Goal: Transaction & Acquisition: Purchase product/service

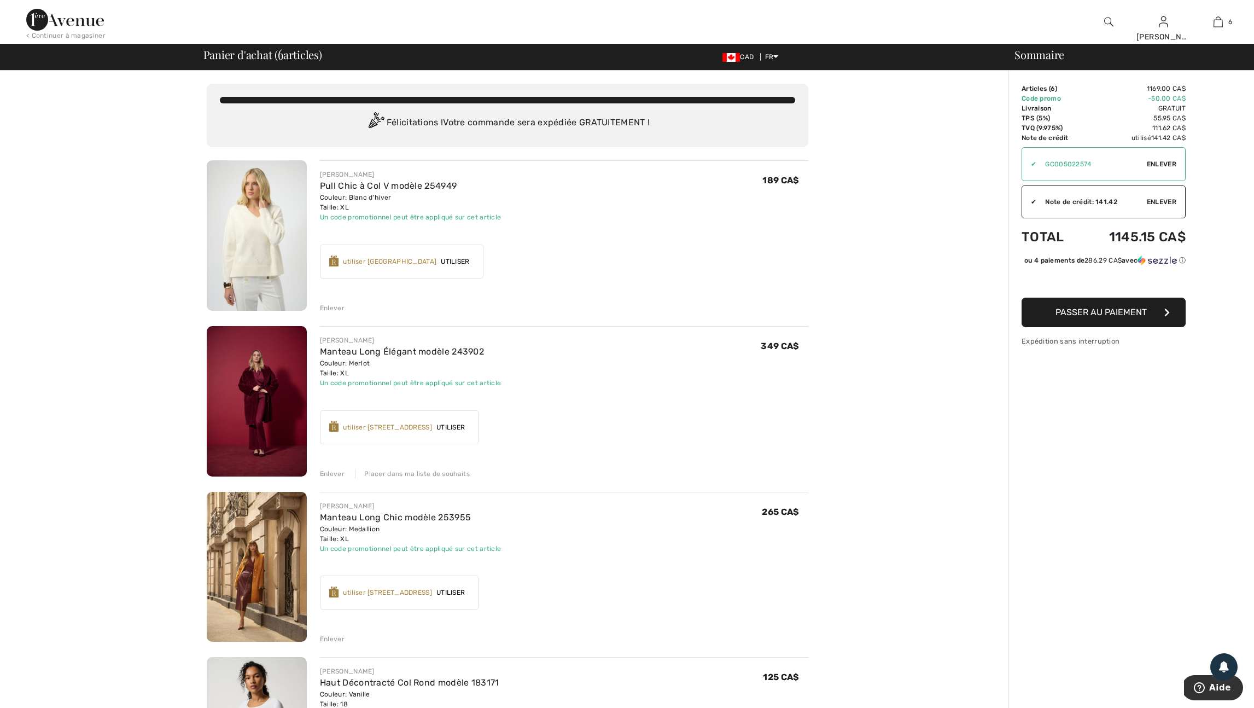
click at [336, 479] on div "Enlever" at bounding box center [332, 474] width 25 height 10
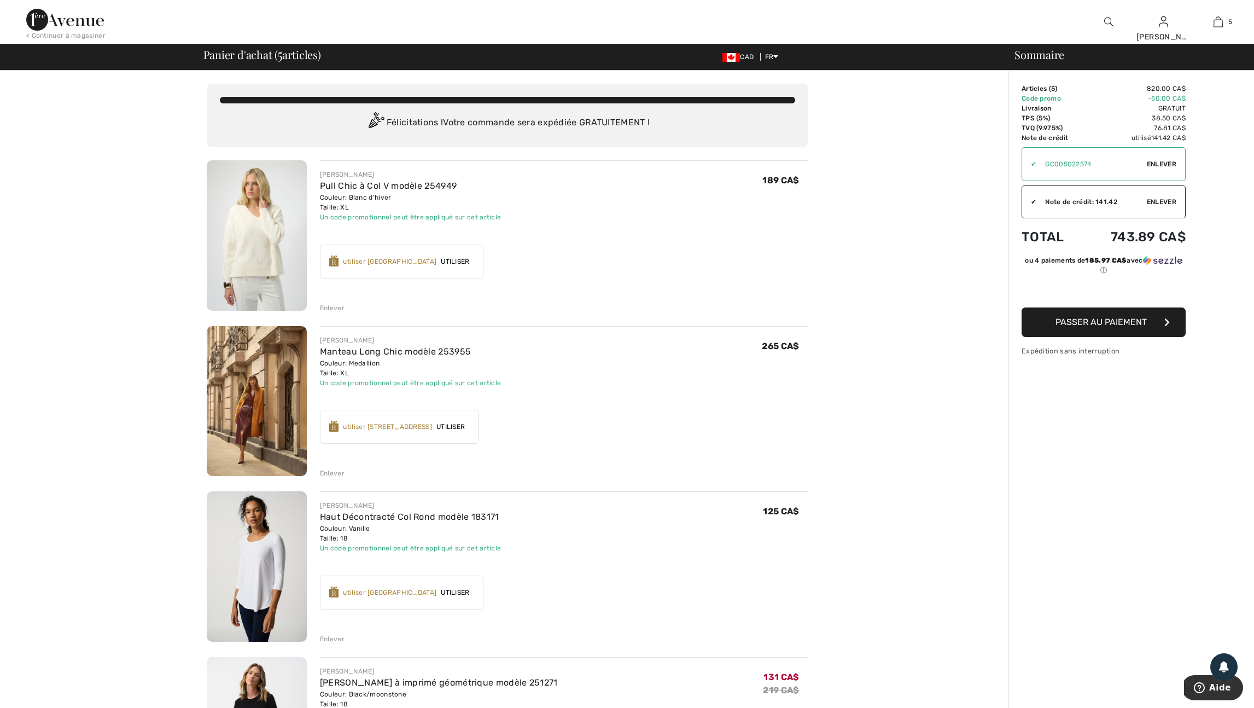
click at [331, 313] on div "Enlever" at bounding box center [332, 308] width 25 height 10
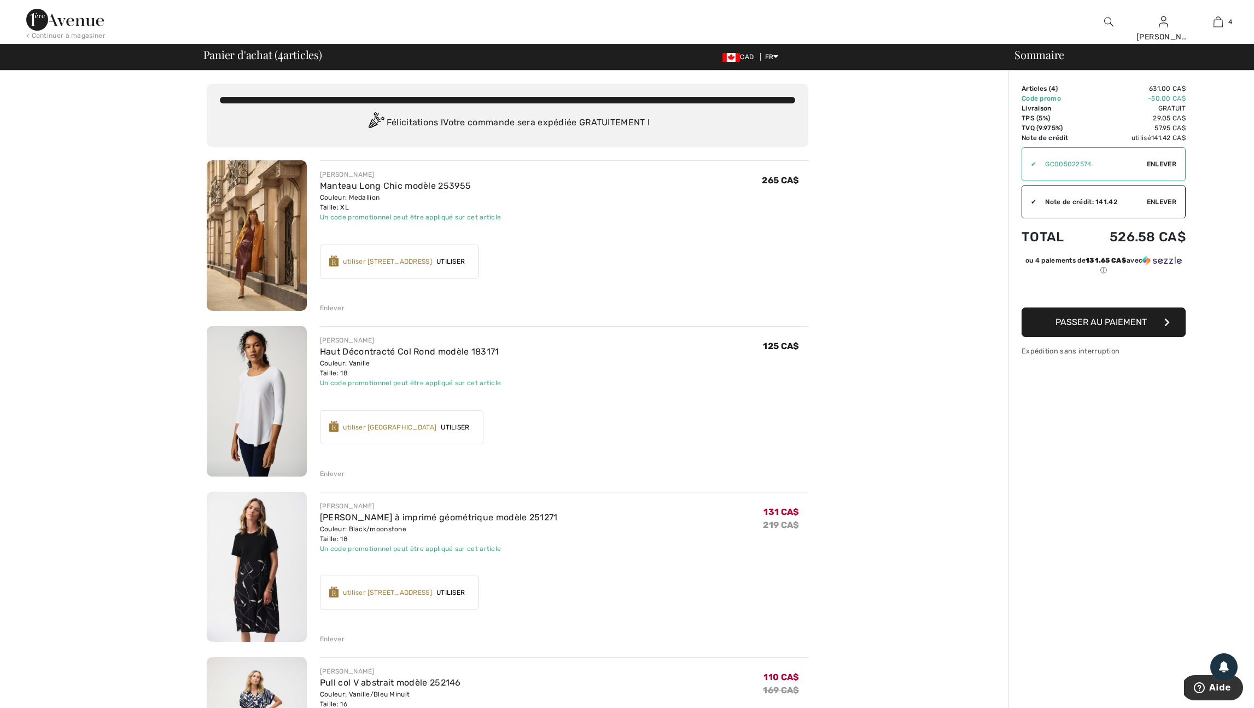
click at [336, 313] on div "Enlever" at bounding box center [332, 308] width 25 height 10
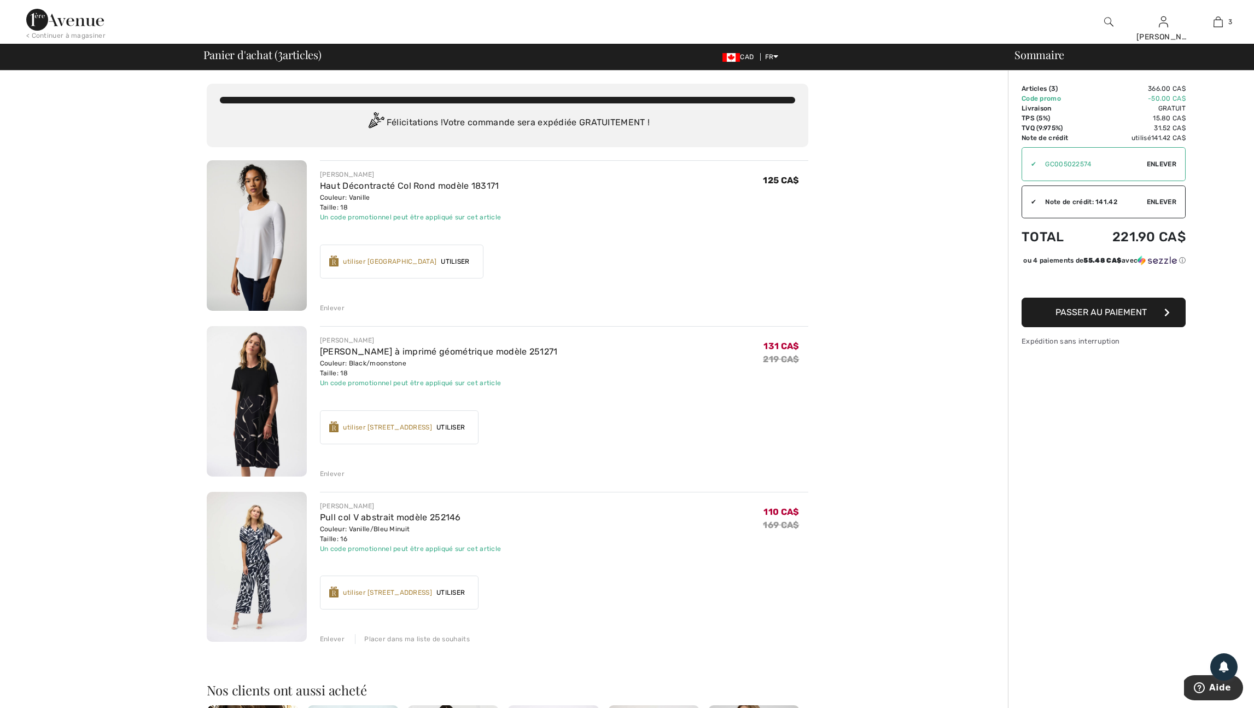
click at [336, 313] on div "Enlever" at bounding box center [332, 308] width 25 height 10
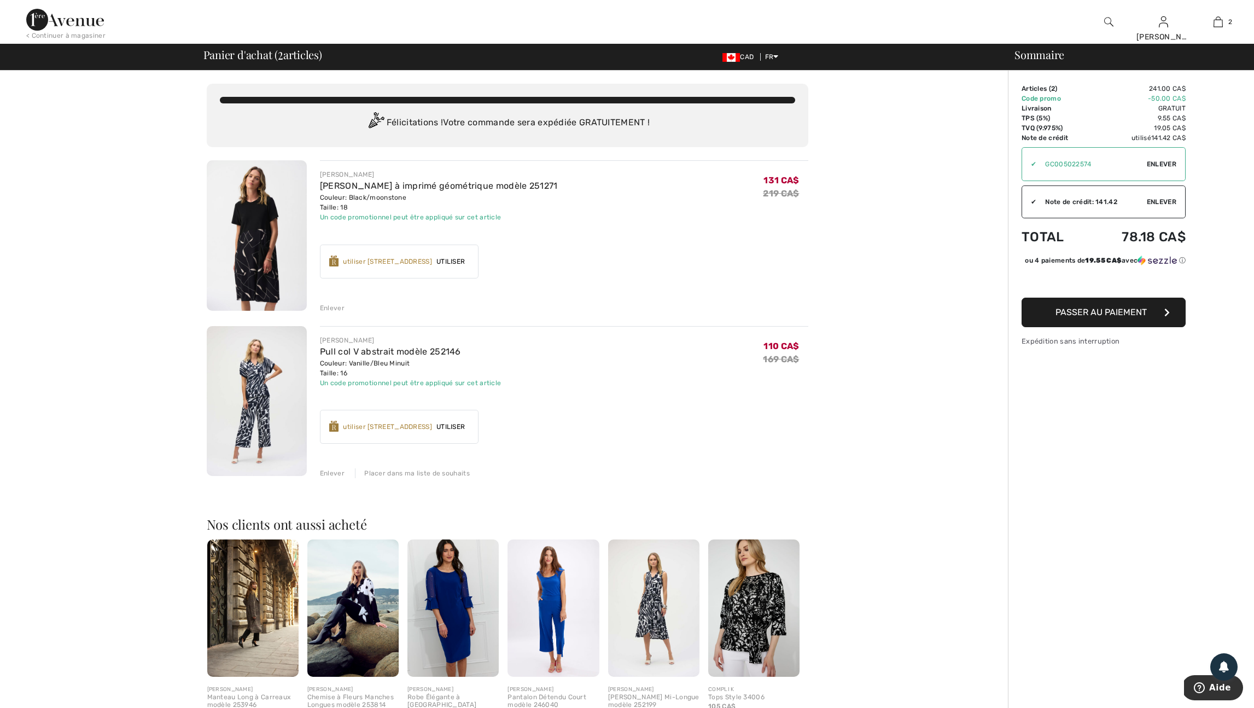
click at [336, 313] on div "Enlever" at bounding box center [332, 308] width 25 height 10
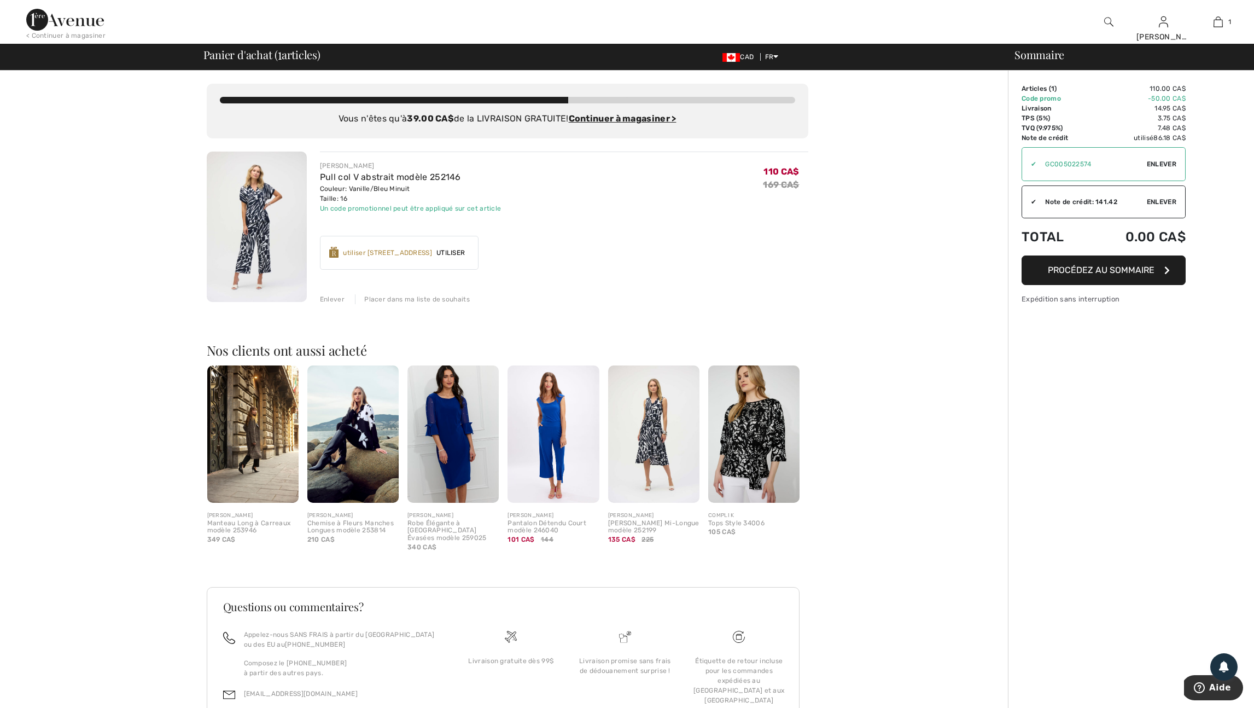
click at [1166, 205] on span "Enlever" at bounding box center [1162, 202] width 30 height 10
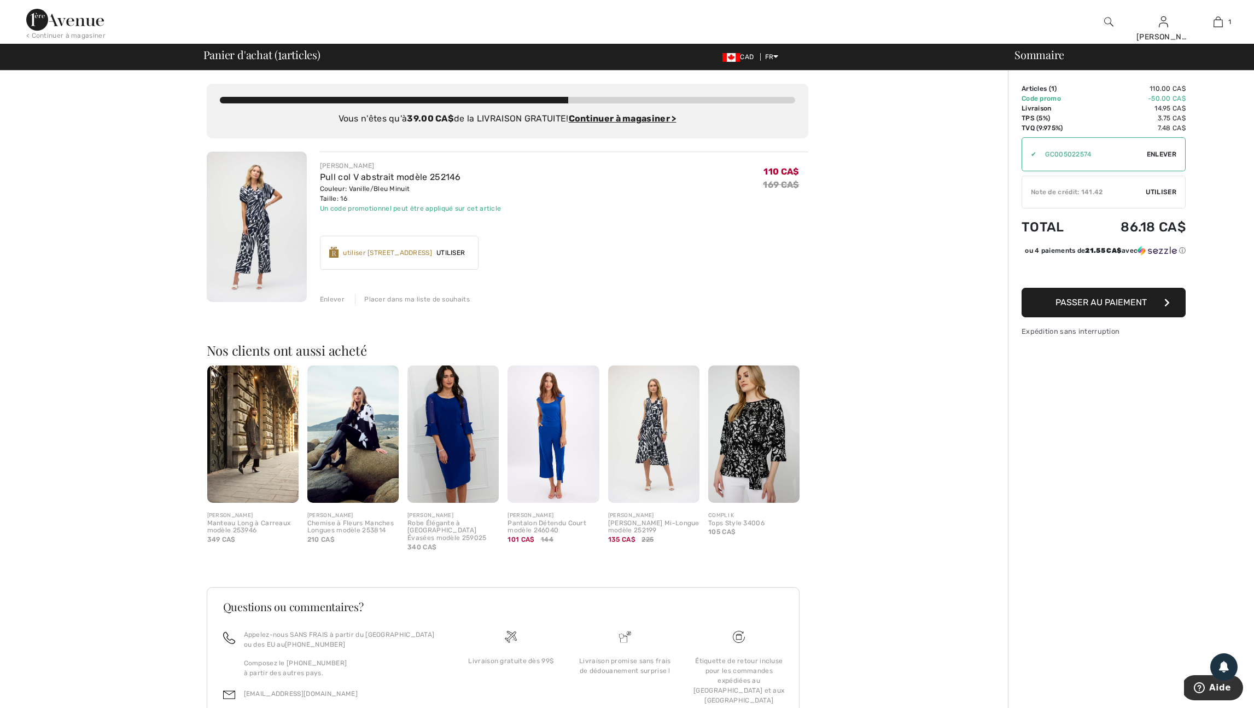
click at [1163, 195] on span "Utiliser" at bounding box center [1161, 192] width 31 height 10
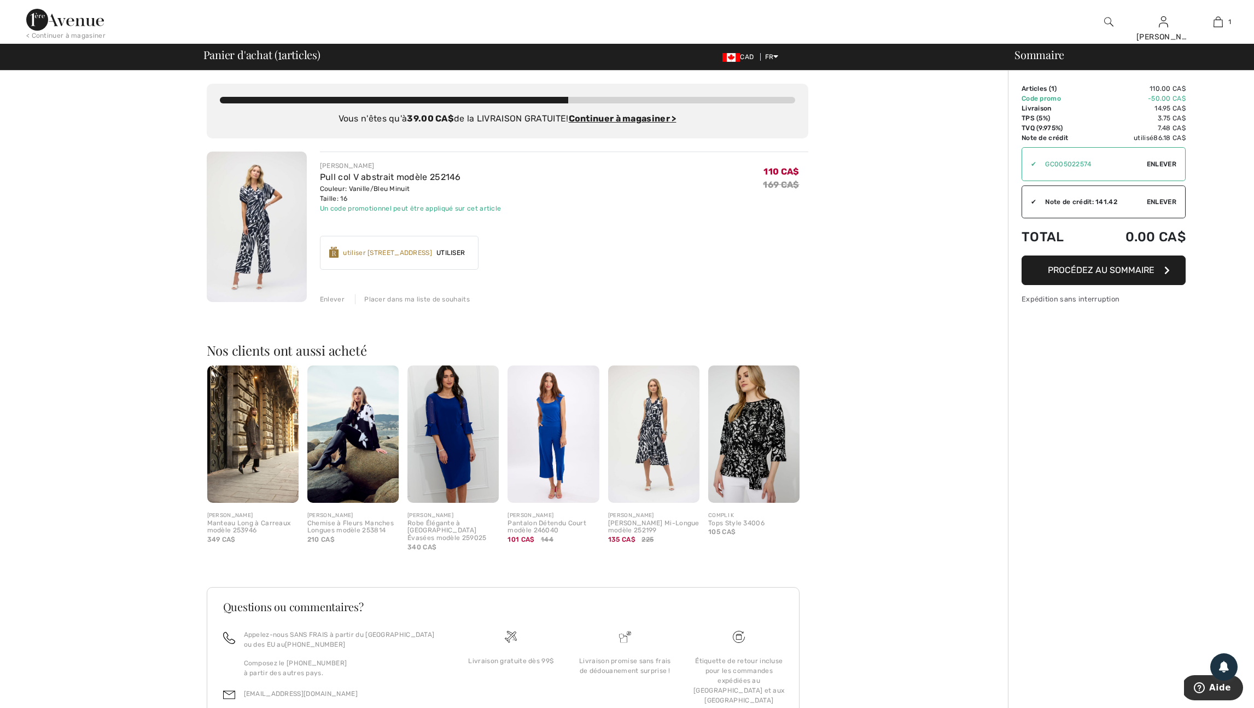
click at [1164, 166] on span "Enlever" at bounding box center [1162, 164] width 30 height 10
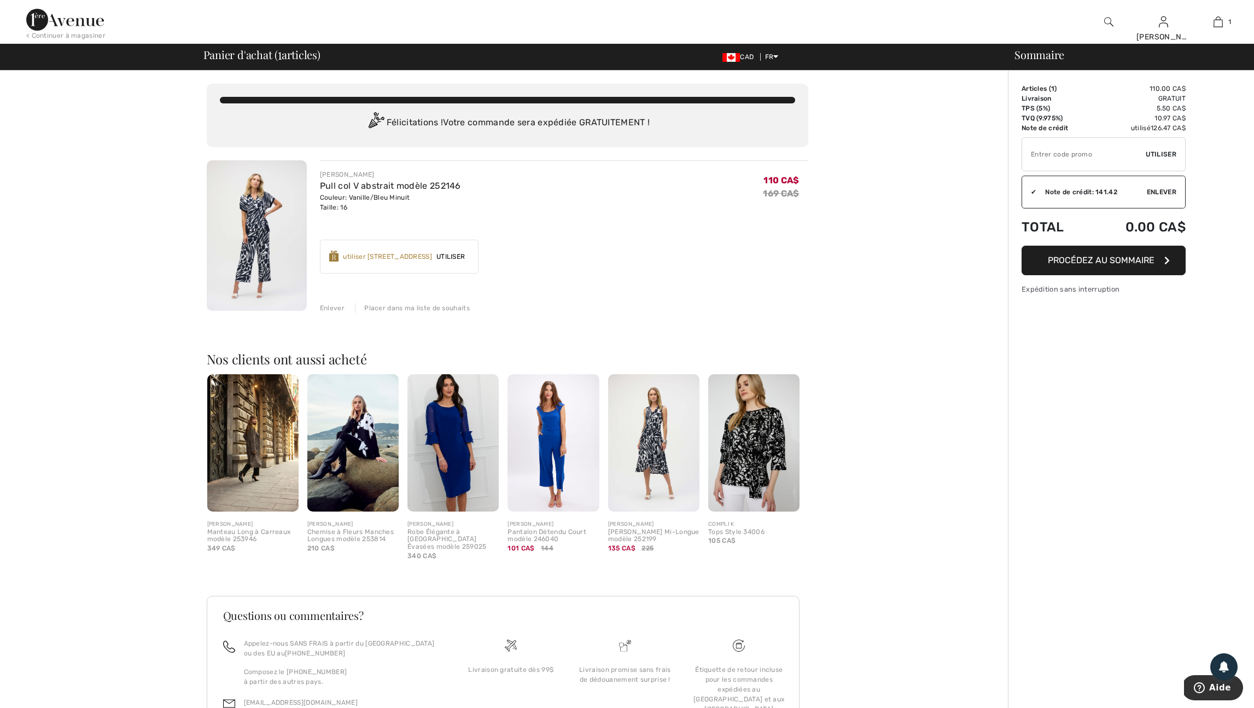
click at [1033, 160] on input "TEXT" at bounding box center [1084, 154] width 124 height 33
click at [1167, 195] on span "Enlever" at bounding box center [1162, 192] width 30 height 10
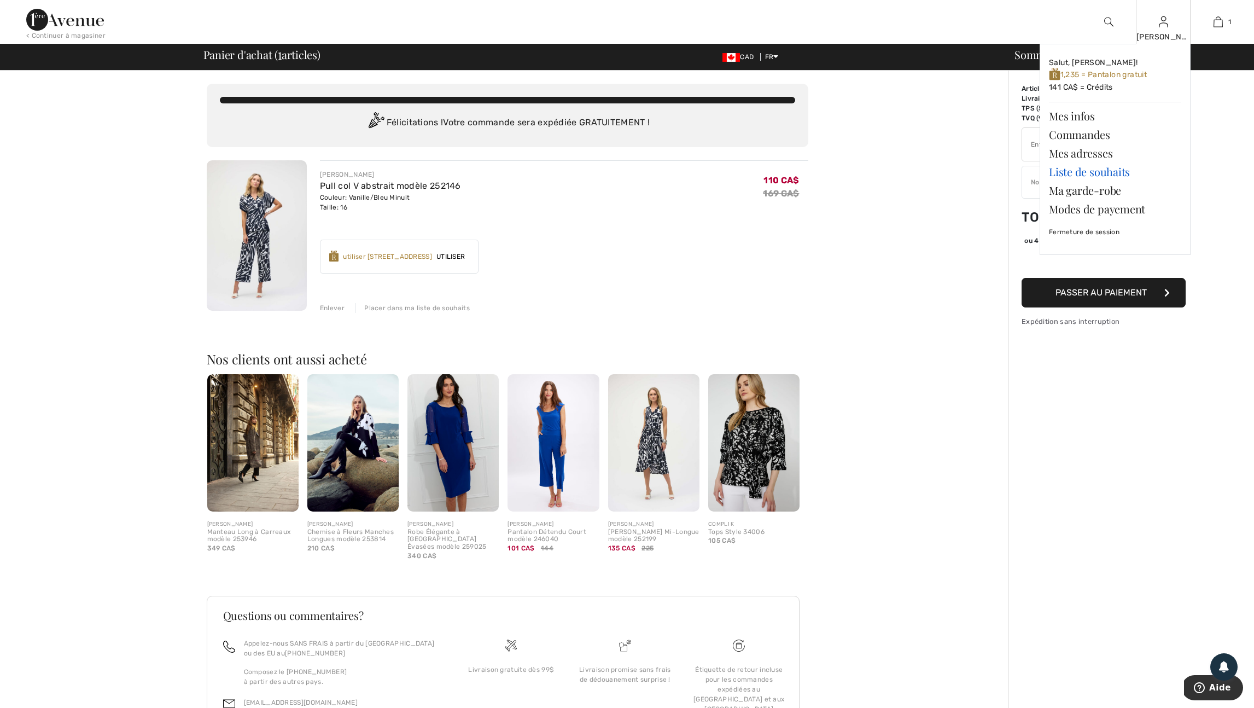
click at [1091, 175] on link "Liste de souhaits" at bounding box center [1115, 171] width 132 height 19
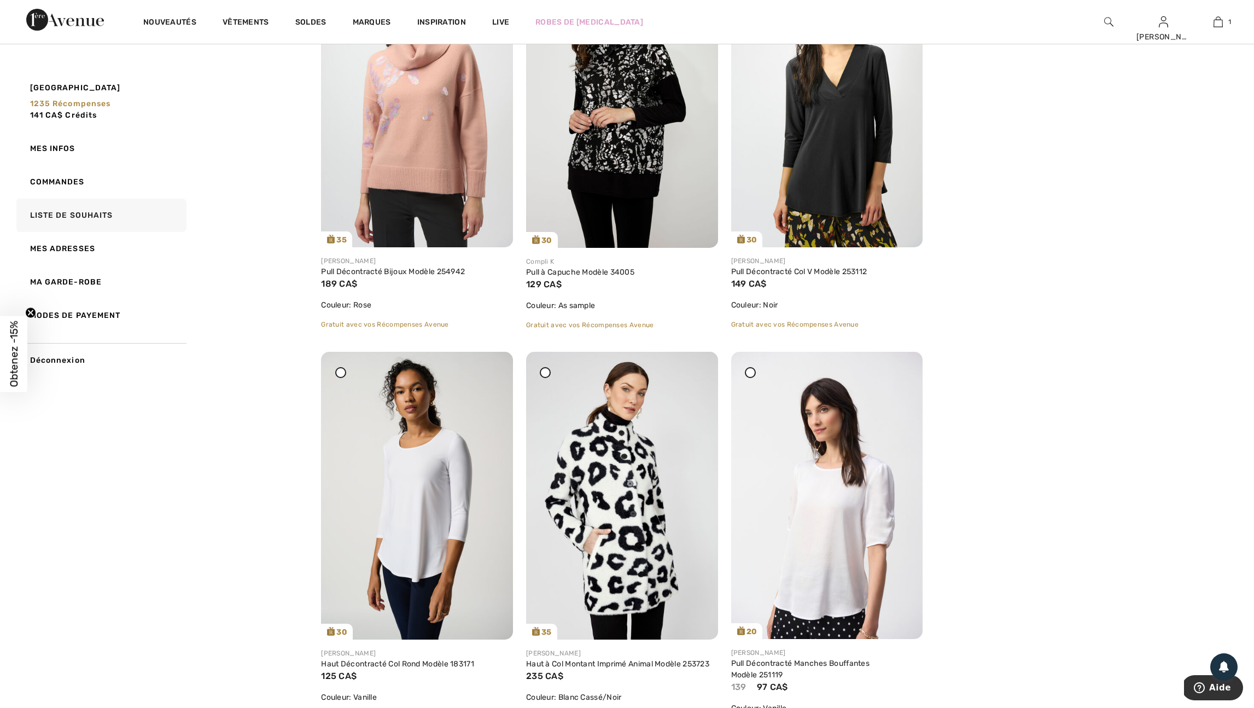
scroll to position [1025, 0]
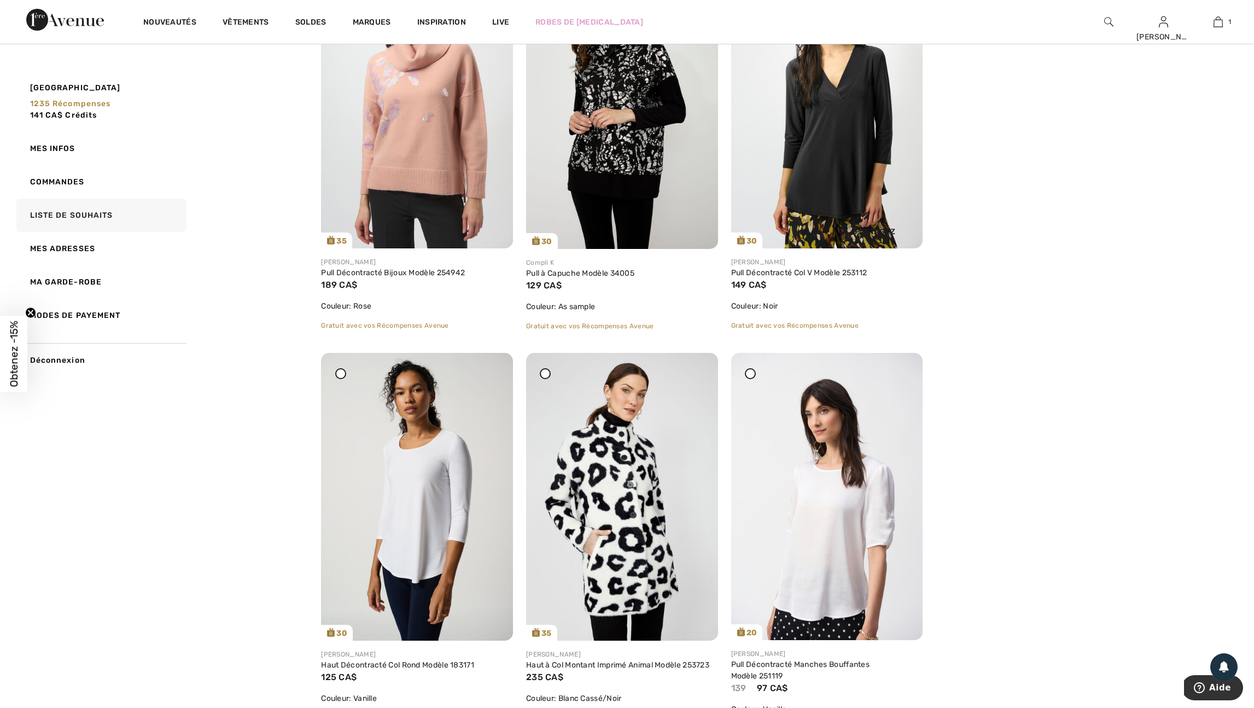
click at [846, 195] on img at bounding box center [827, 104] width 192 height 287
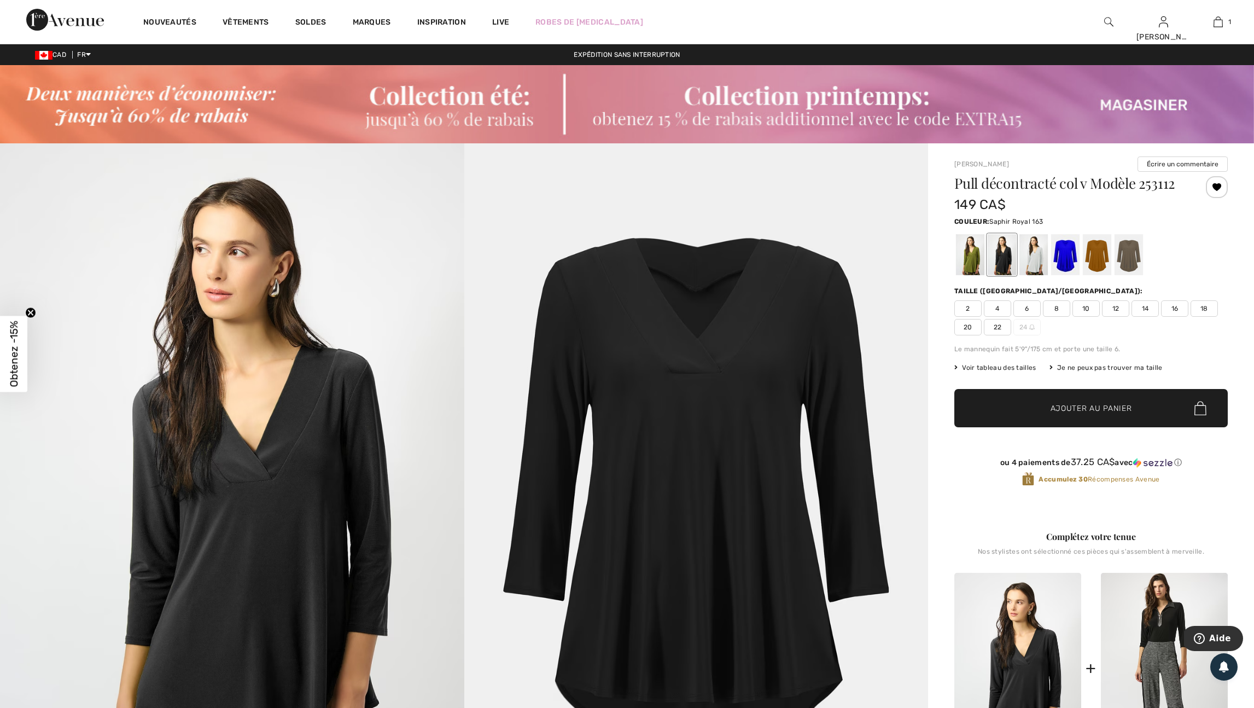
click at [1075, 275] on div at bounding box center [1065, 254] width 28 height 41
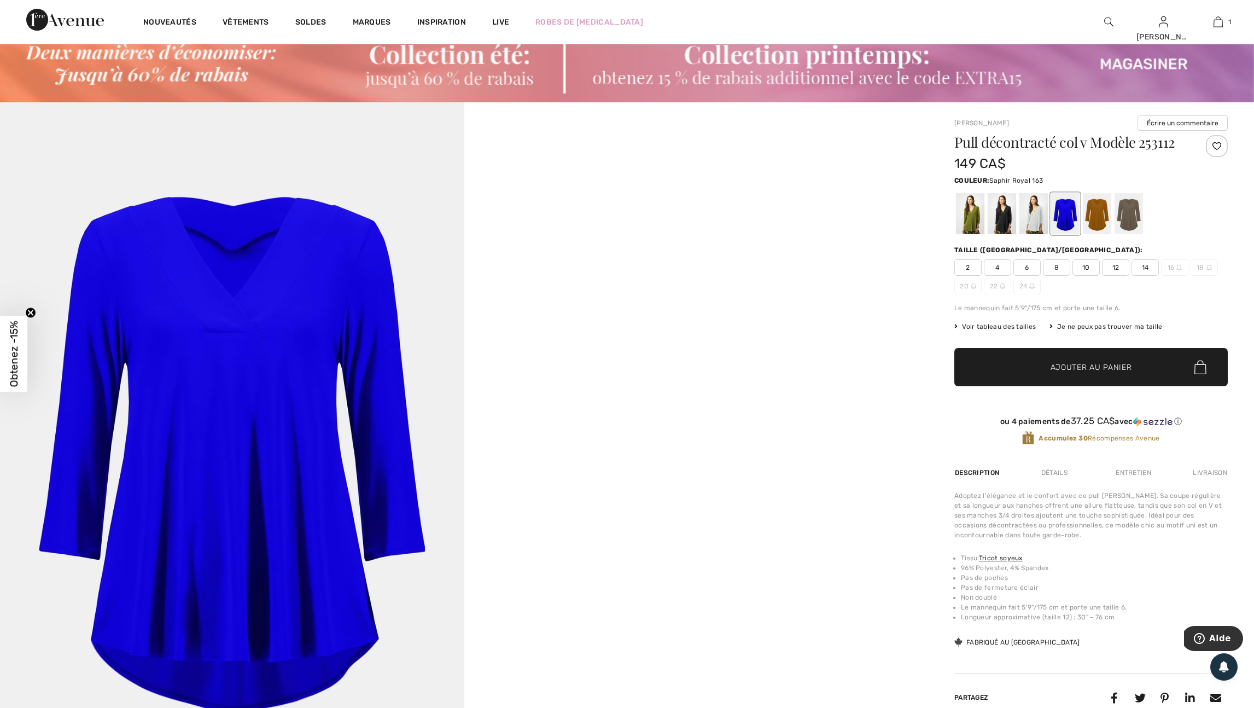
scroll to position [16, 0]
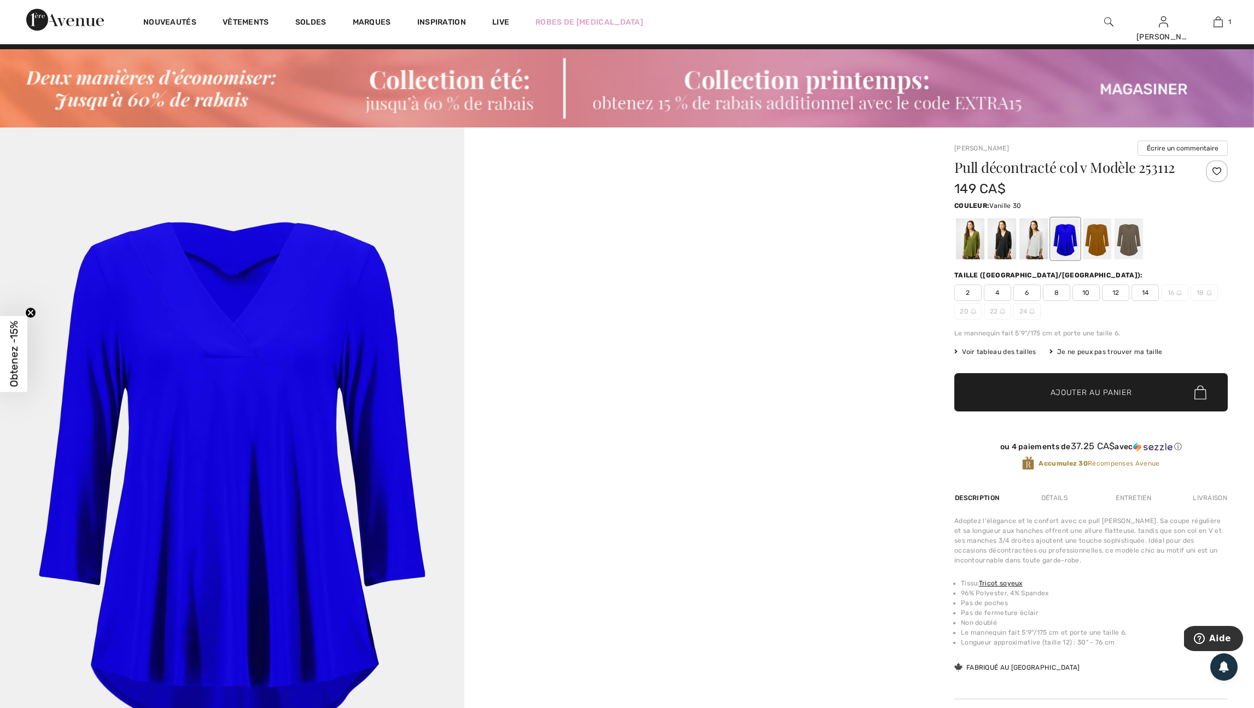
click at [1042, 259] on div at bounding box center [1033, 238] width 28 height 41
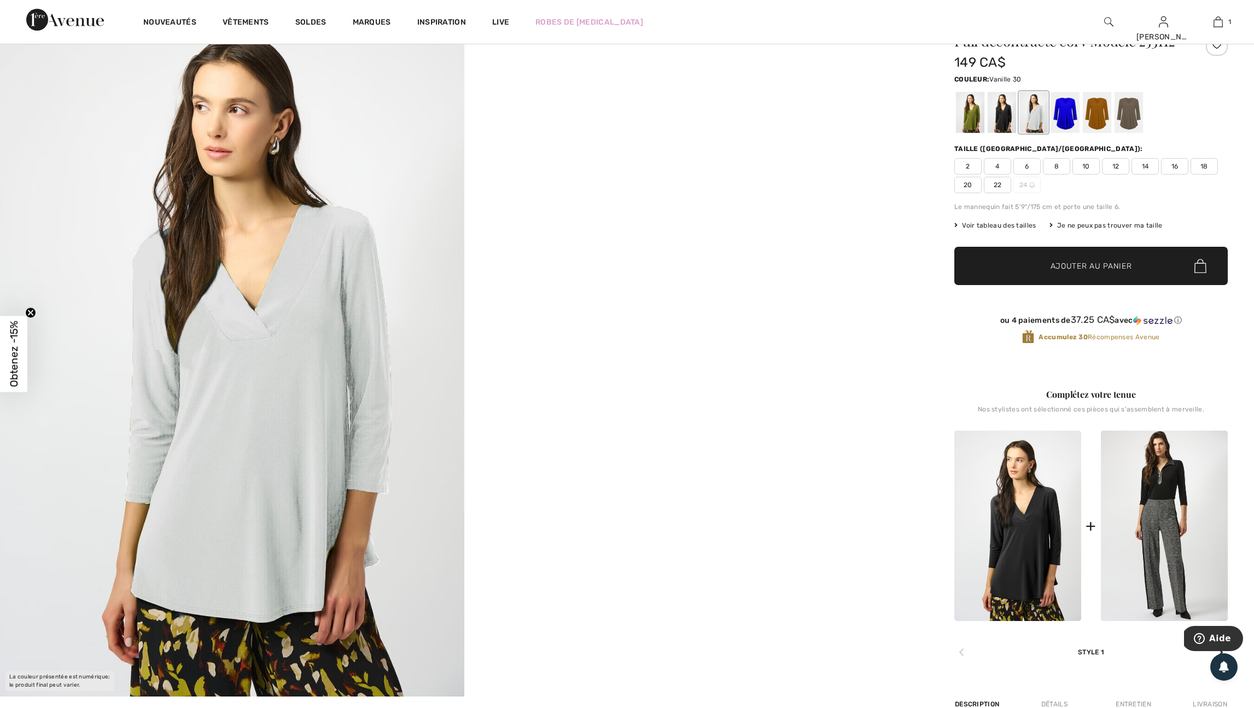
scroll to position [148, 0]
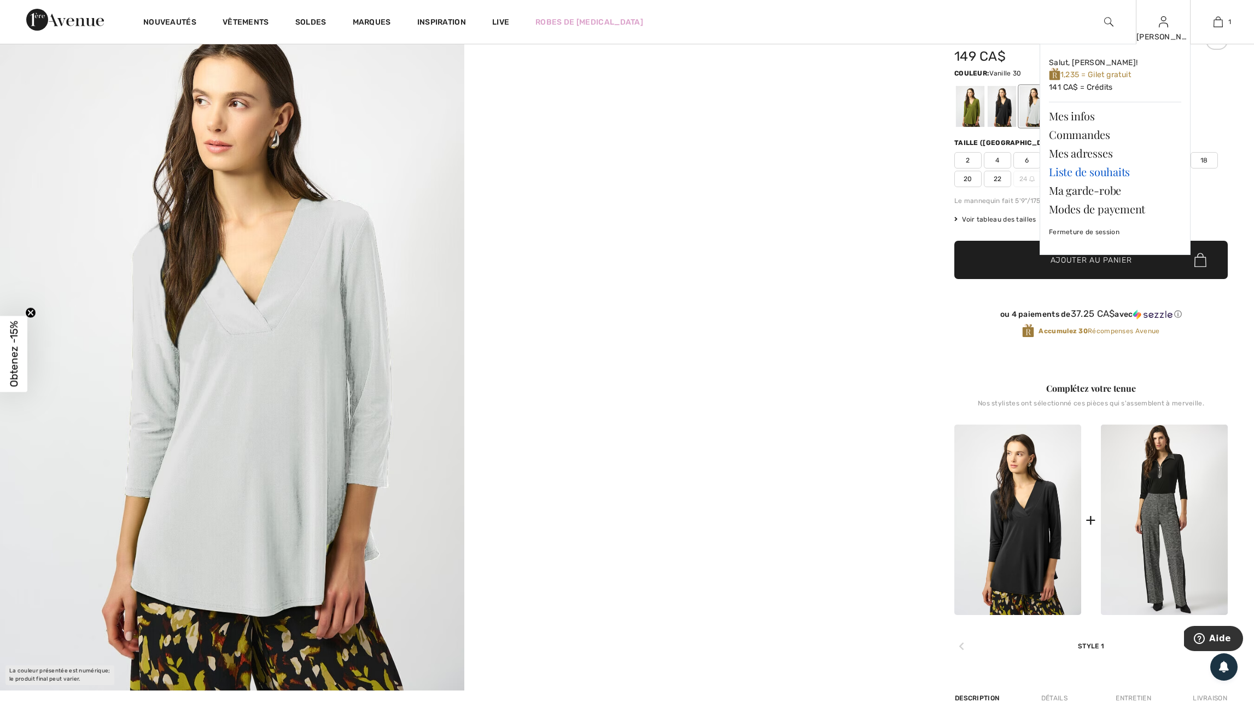
click at [1095, 174] on link "Liste de souhaits" at bounding box center [1115, 171] width 132 height 19
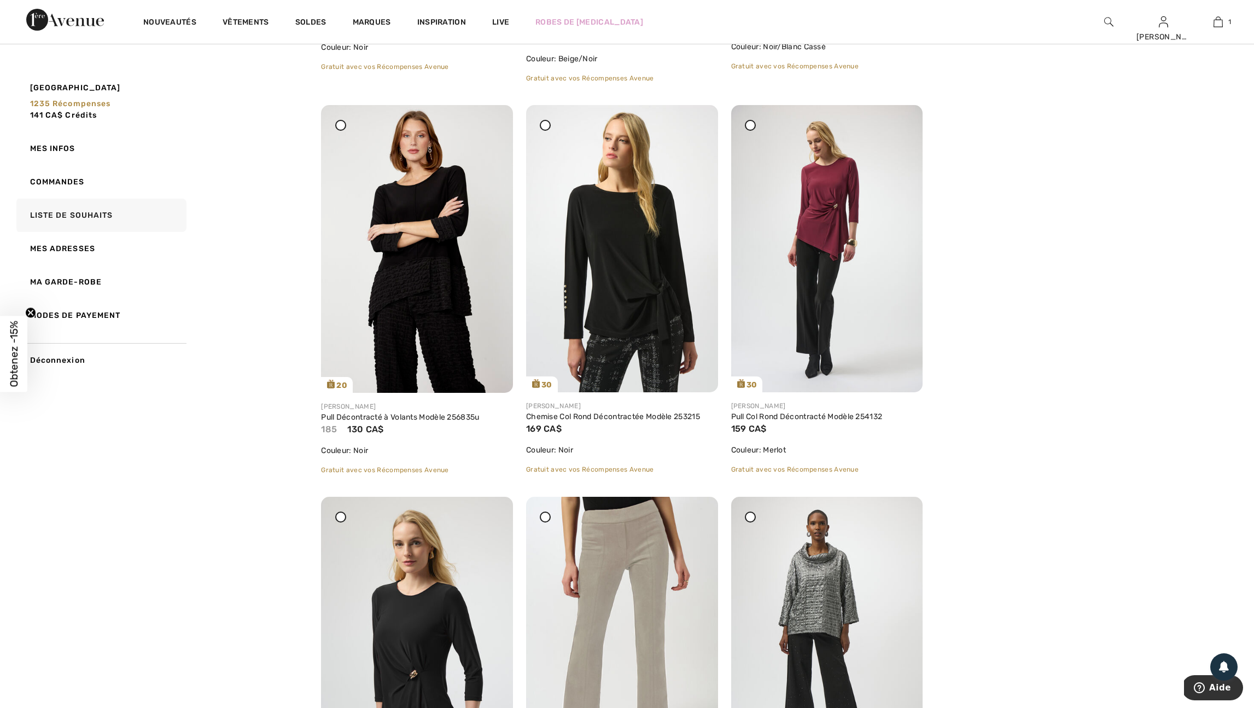
scroll to position [2862, 0]
click at [648, 370] on img at bounding box center [622, 247] width 192 height 287
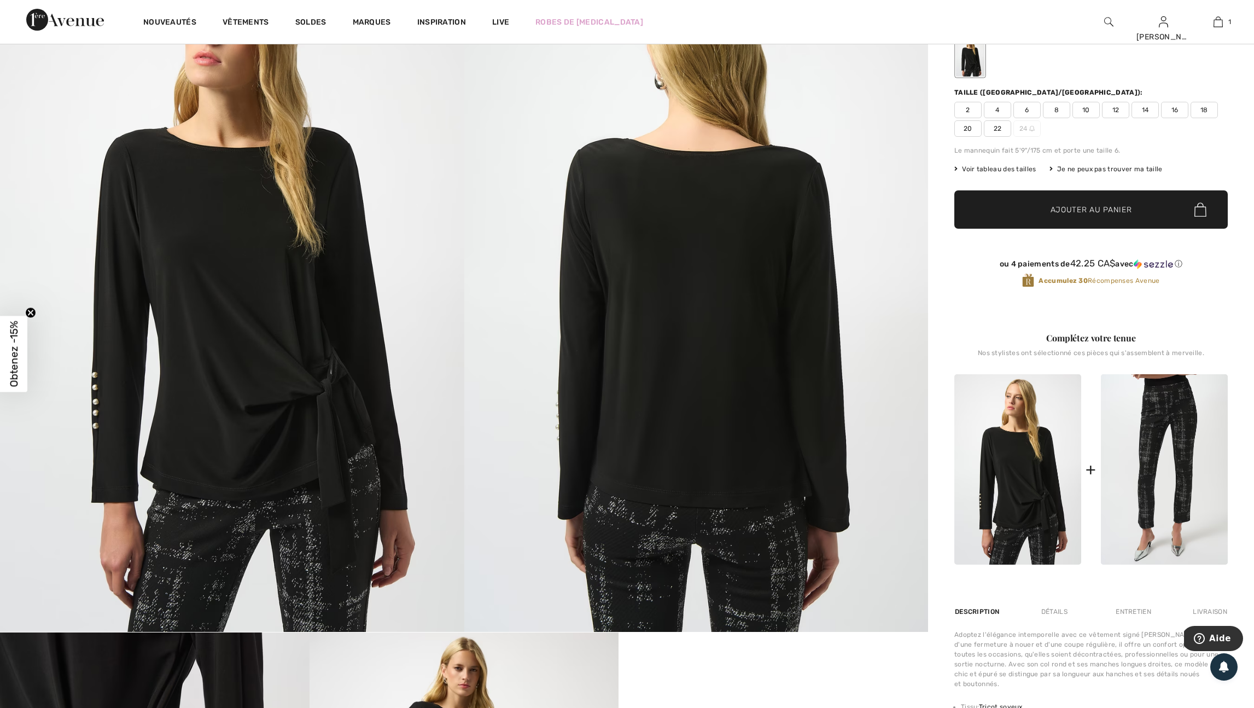
scroll to position [205, 0]
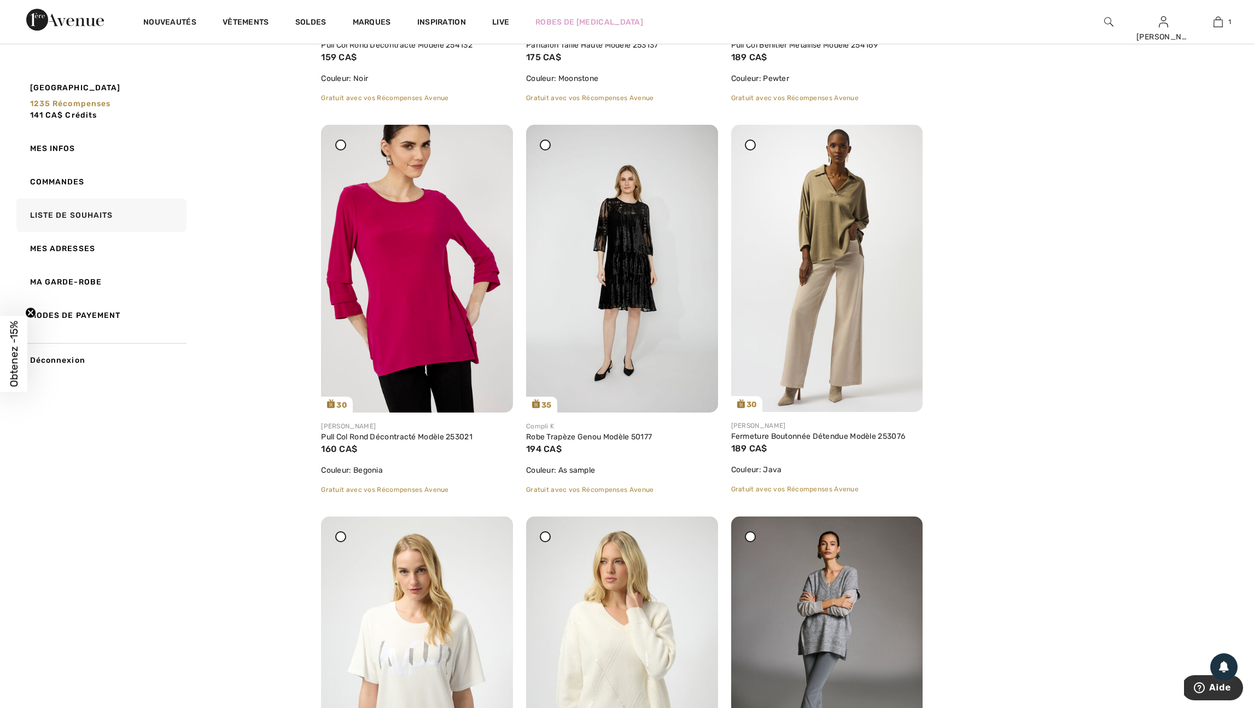
scroll to position [3631, 0]
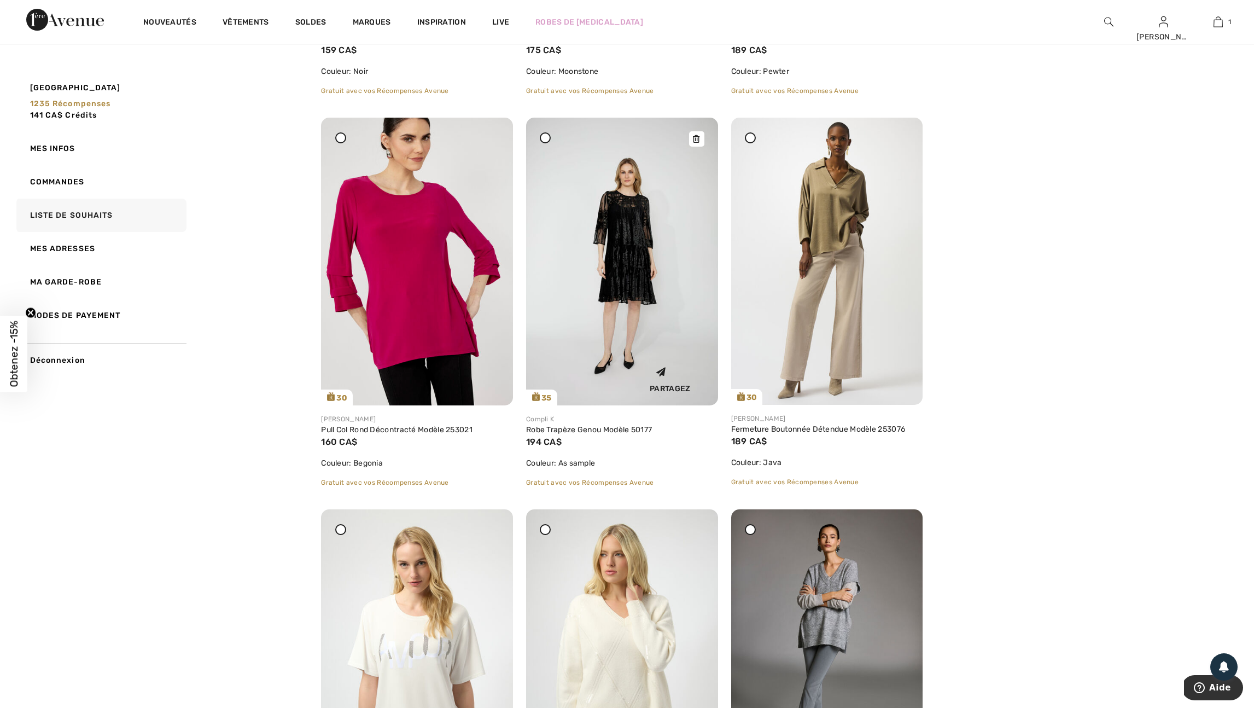
click at [647, 405] on img at bounding box center [622, 262] width 192 height 288
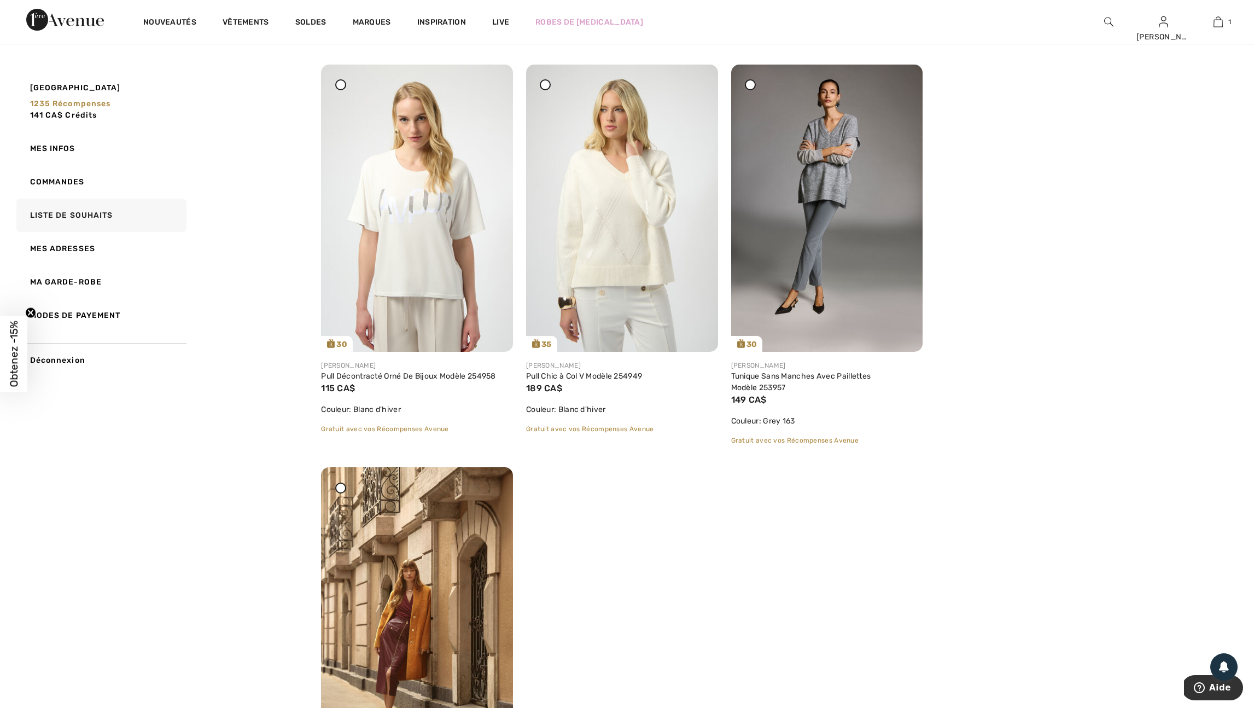
scroll to position [4067, 0]
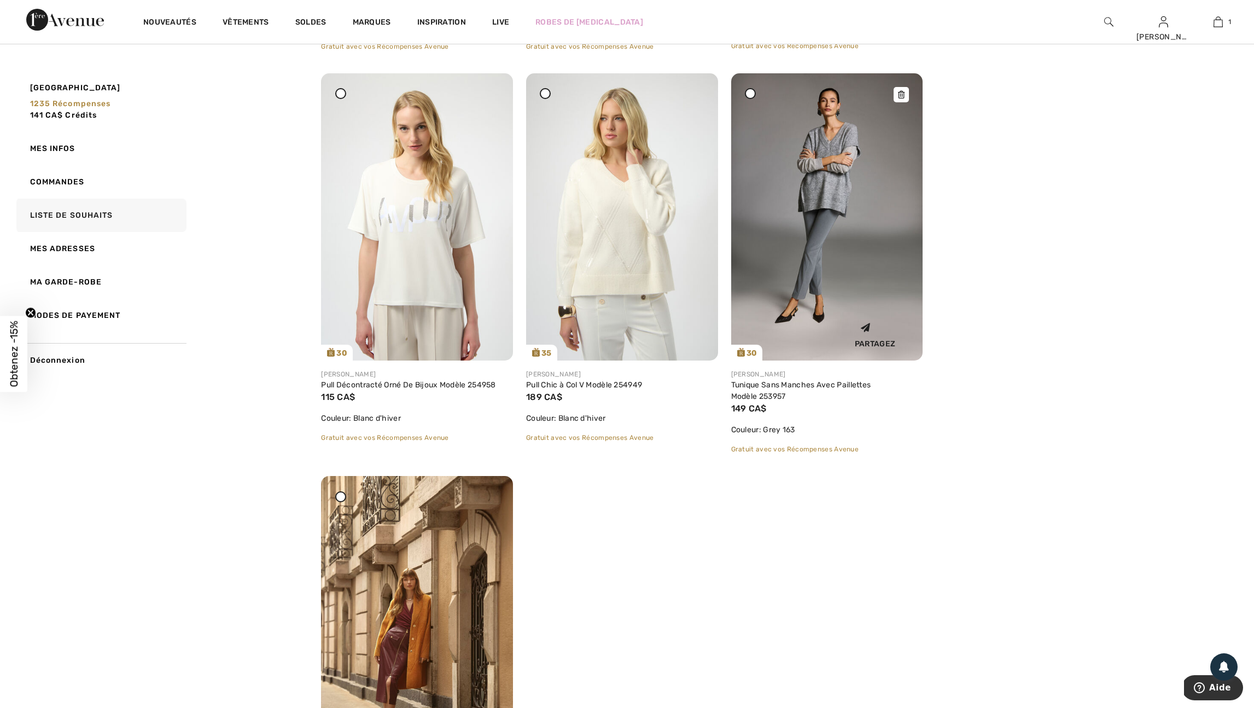
click at [844, 360] on img at bounding box center [827, 216] width 192 height 287
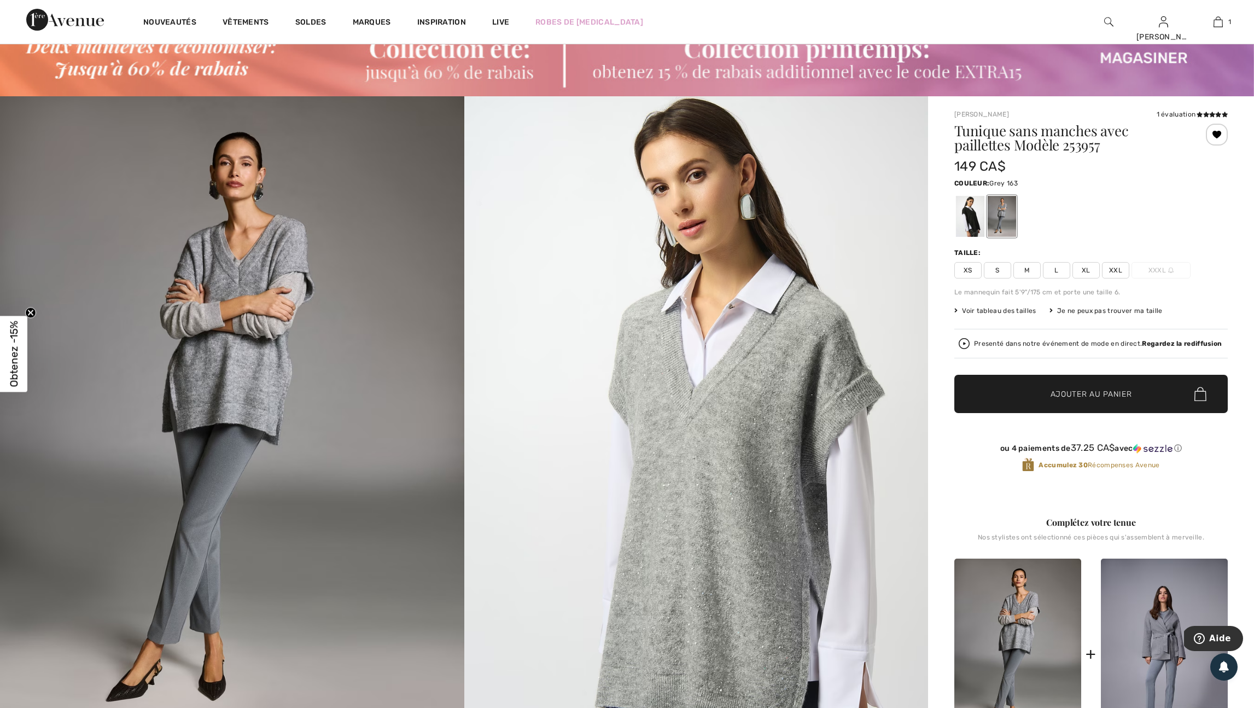
scroll to position [34, 0]
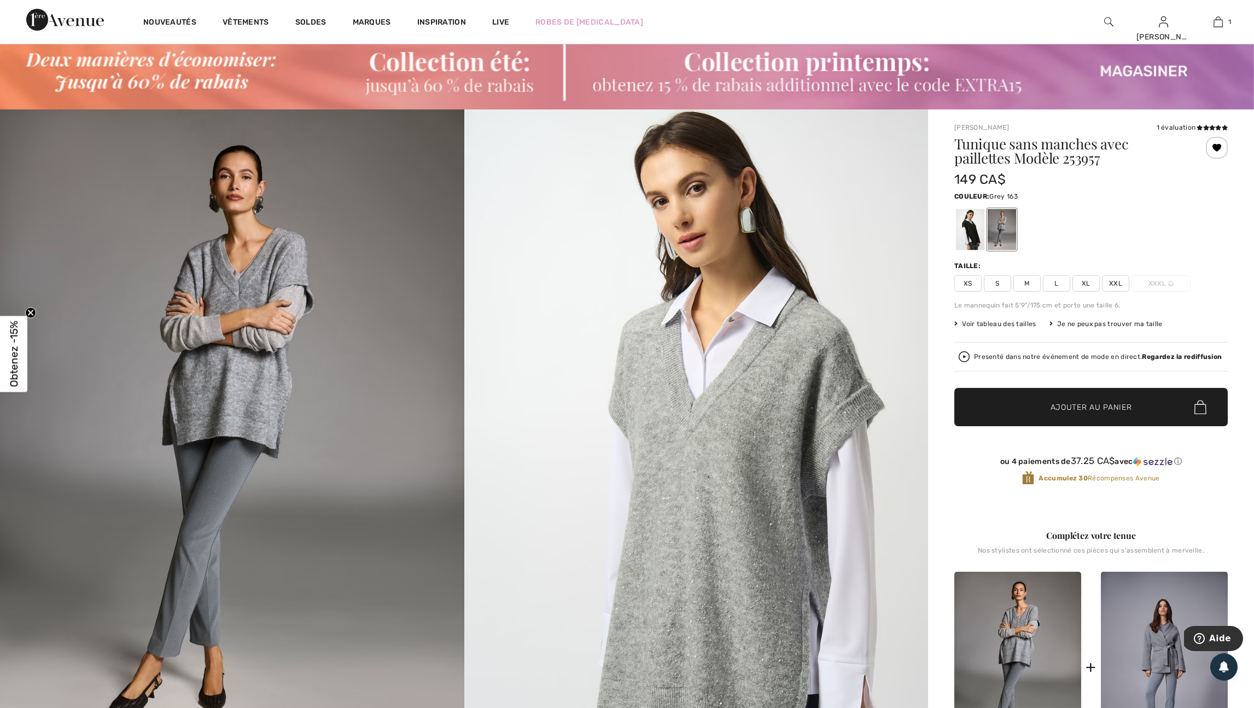
click at [1095, 290] on span "XL" at bounding box center [1085, 283] width 27 height 16
click at [1128, 413] on span "Ajouter au panier" at bounding box center [1091, 406] width 81 height 11
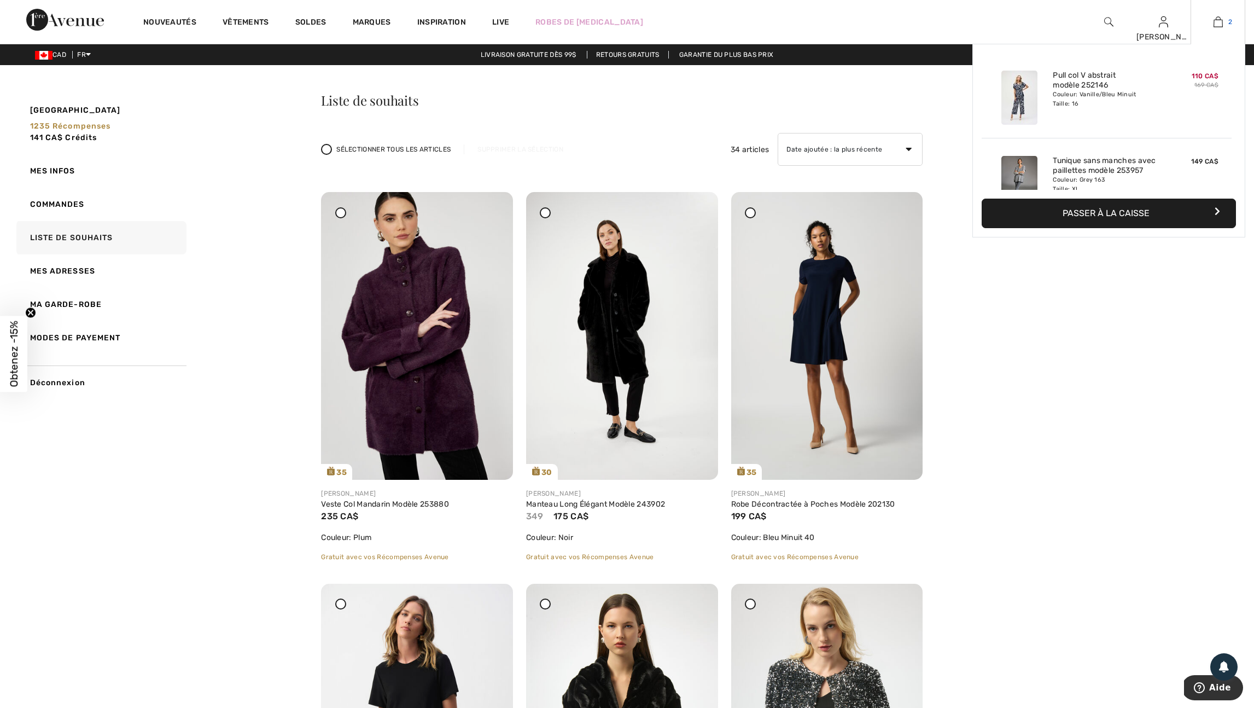
click at [1216, 24] on img at bounding box center [1218, 21] width 9 height 13
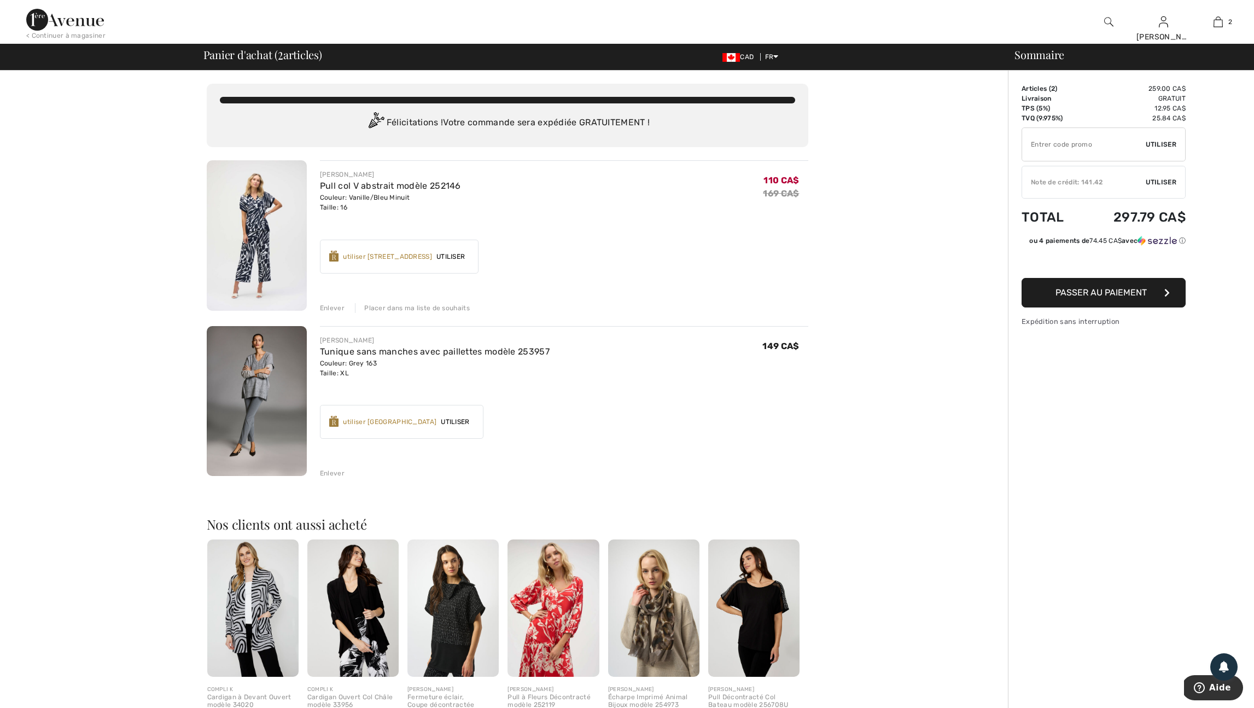
click at [1165, 185] on span "Utiliser" at bounding box center [1161, 182] width 31 height 10
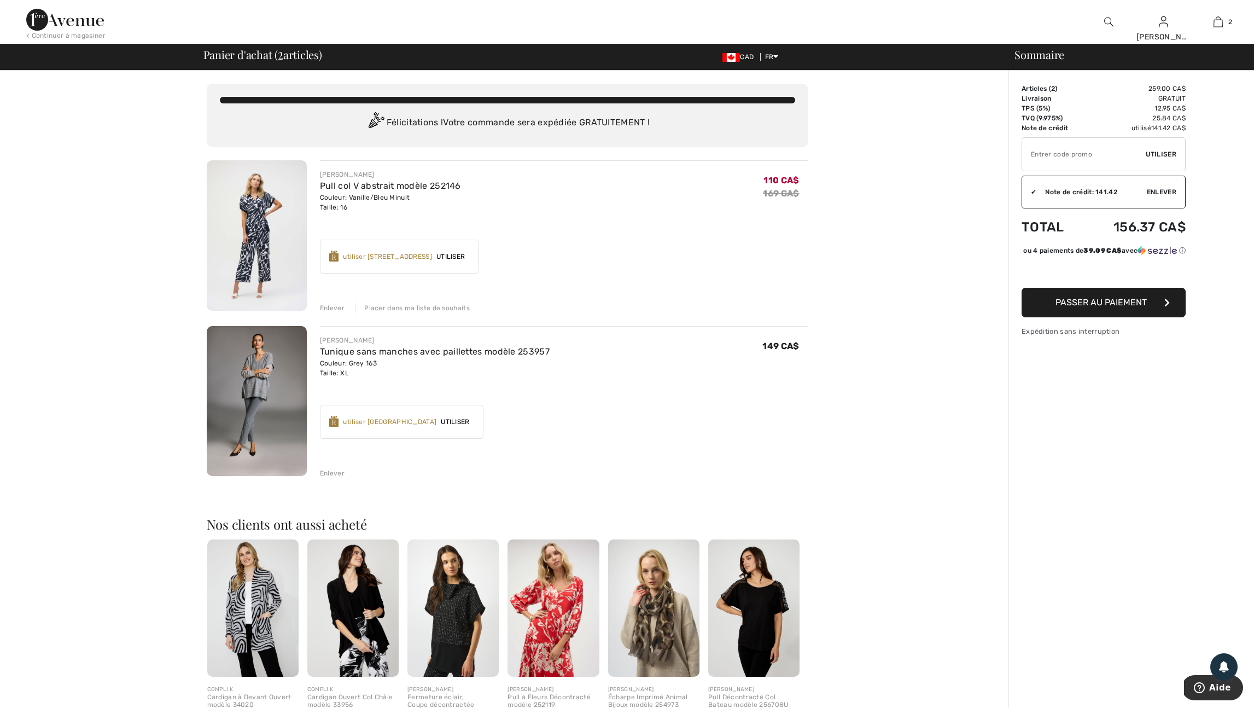
click at [258, 242] on img at bounding box center [257, 235] width 100 height 150
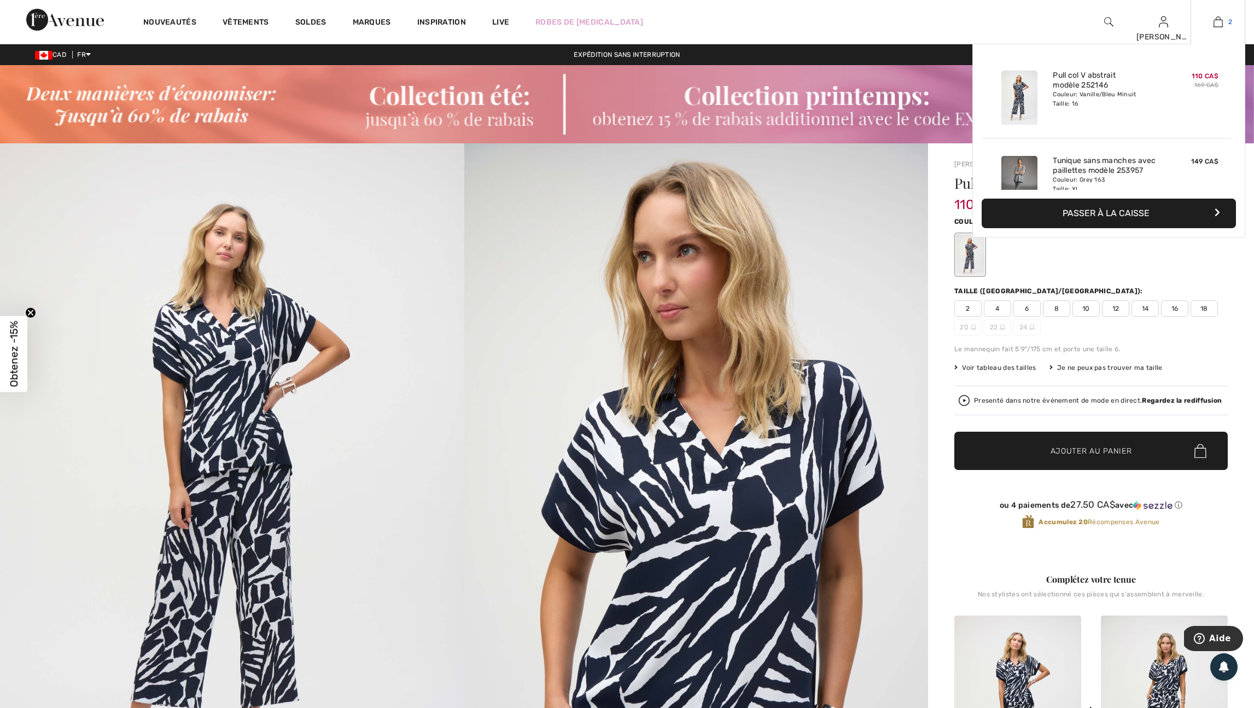
click at [1215, 24] on img at bounding box center [1218, 21] width 9 height 13
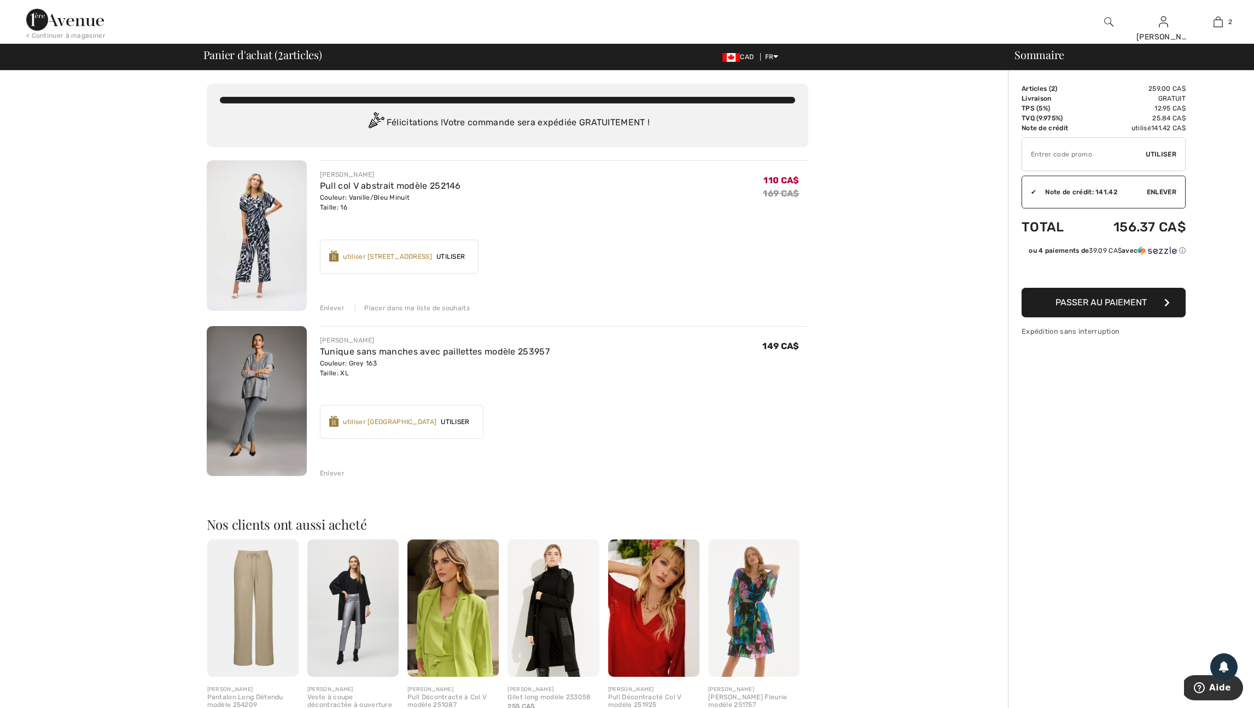
click at [1035, 154] on input "TEXT" at bounding box center [1084, 154] width 124 height 33
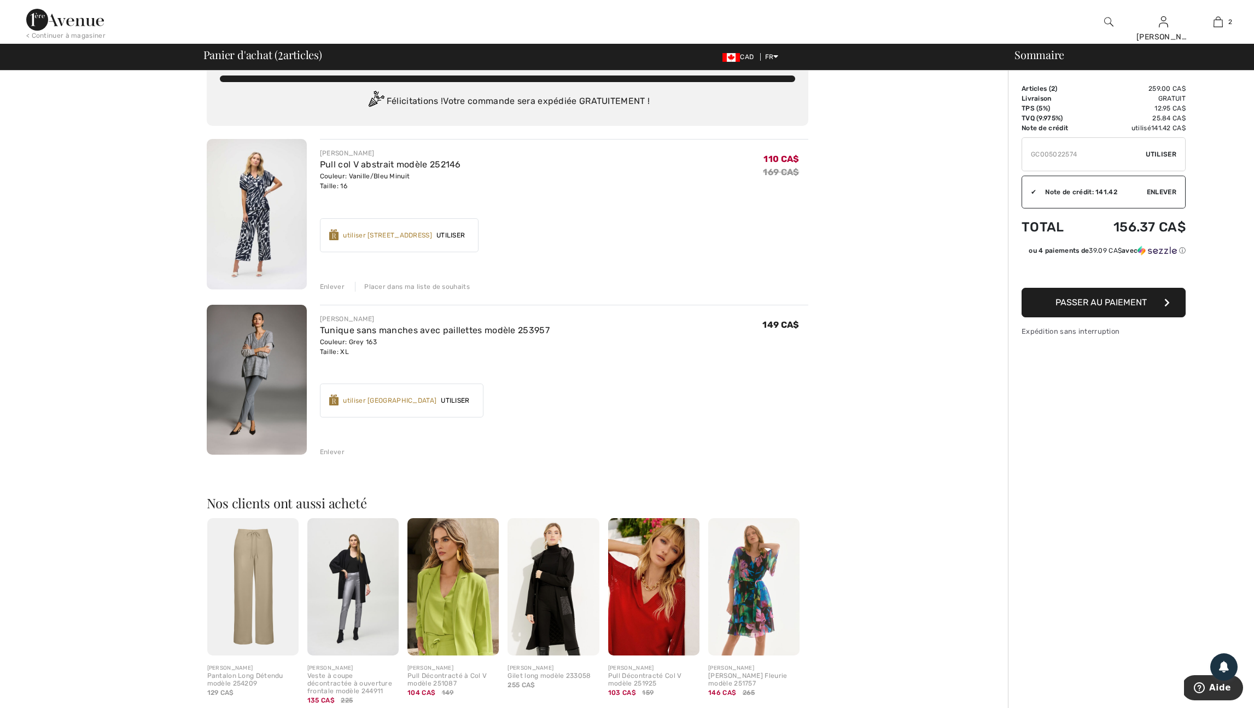
type input "GC005022574"
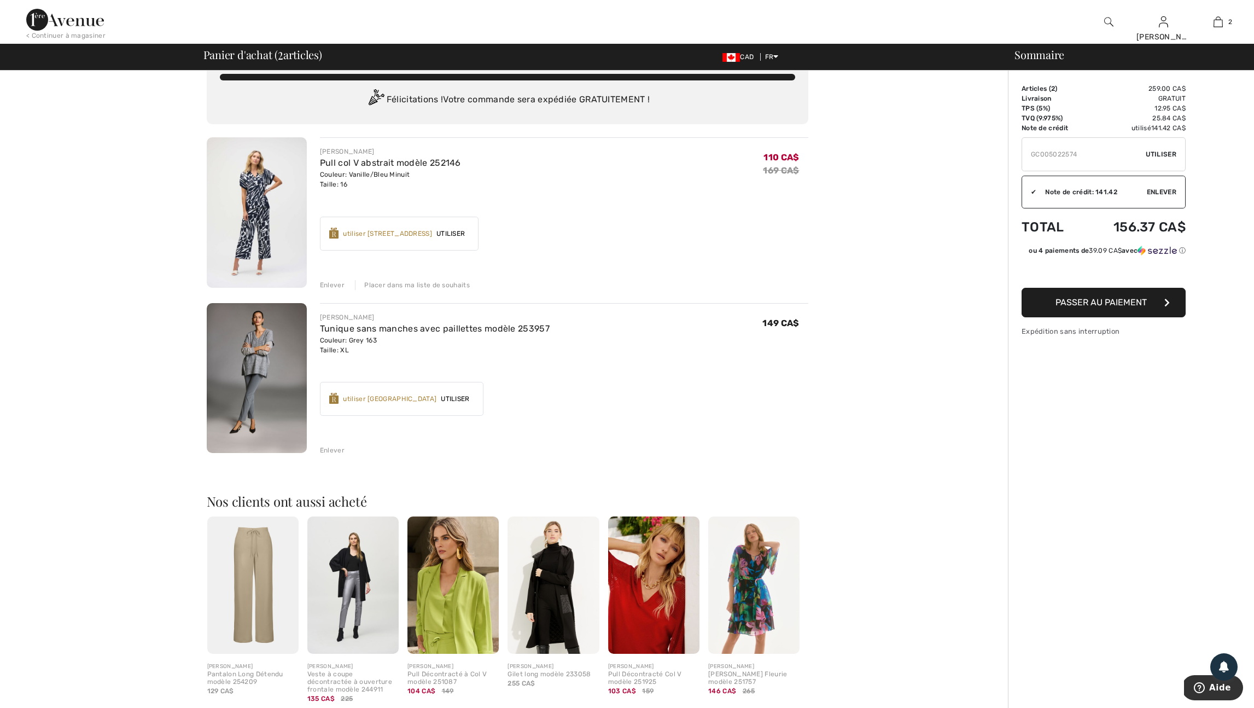
click at [1167, 153] on span "Utiliser" at bounding box center [1161, 154] width 31 height 10
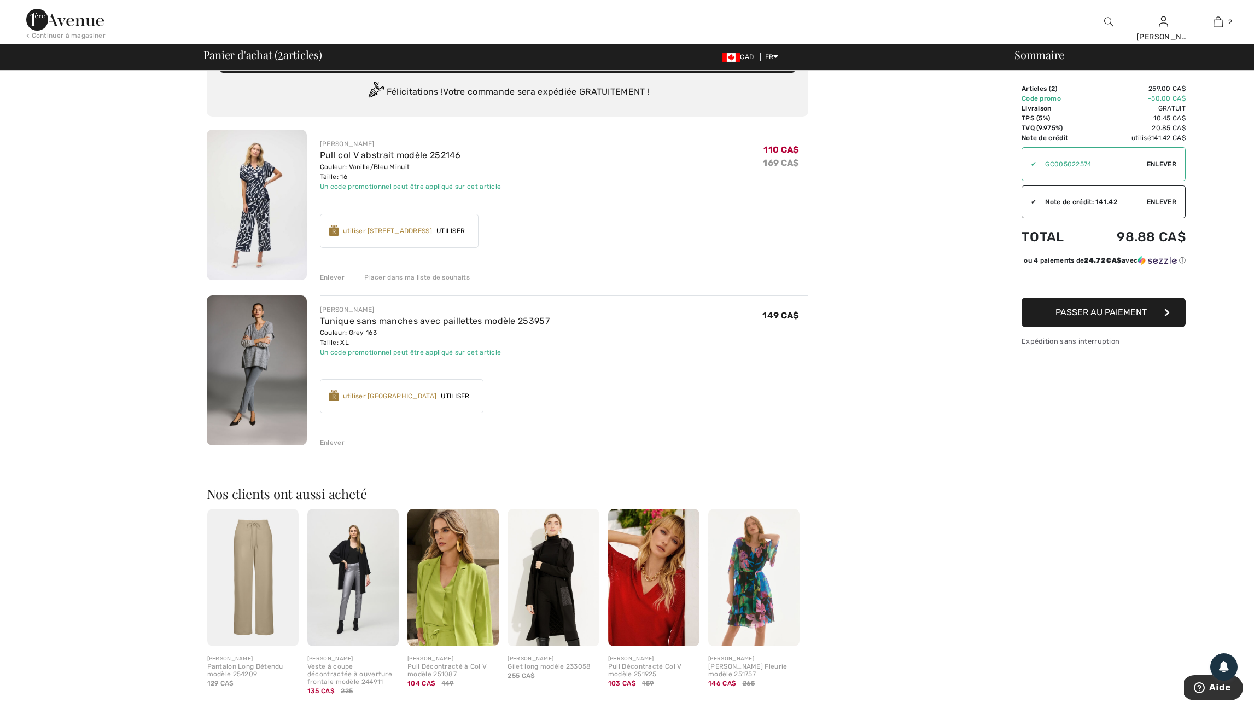
scroll to position [33, 0]
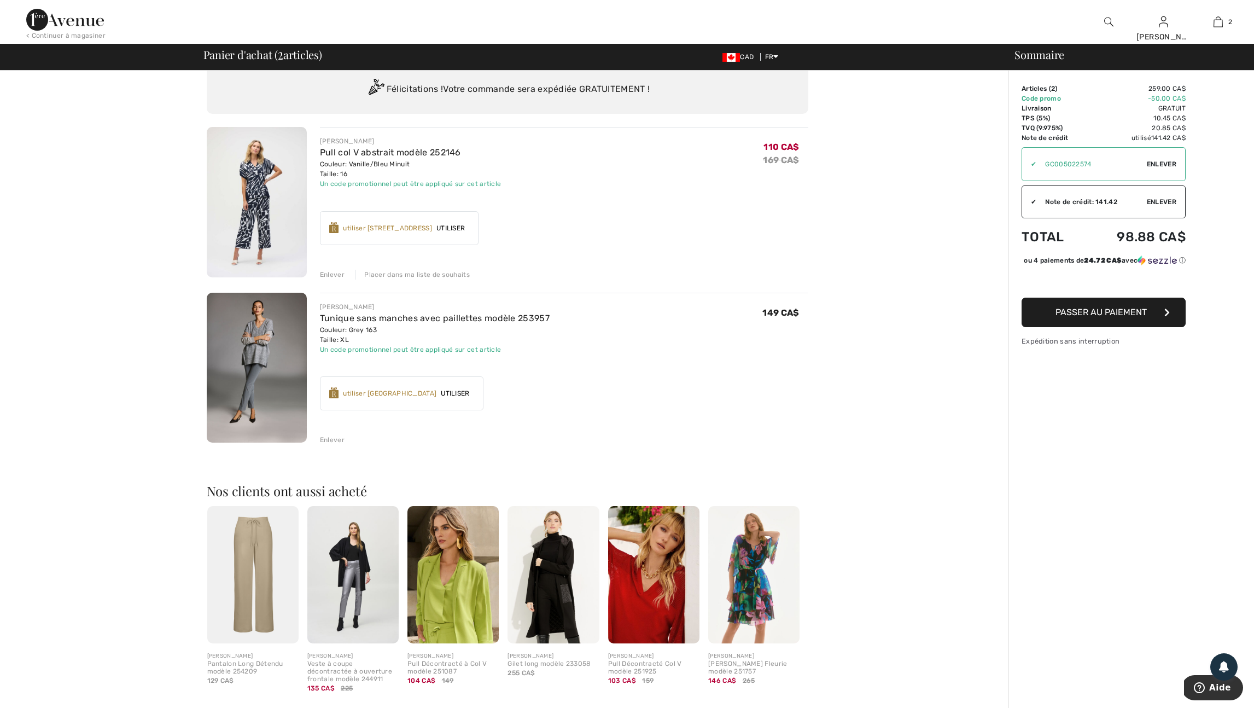
click at [72, 17] on img at bounding box center [65, 20] width 78 height 22
